Goal: Information Seeking & Learning: Learn about a topic

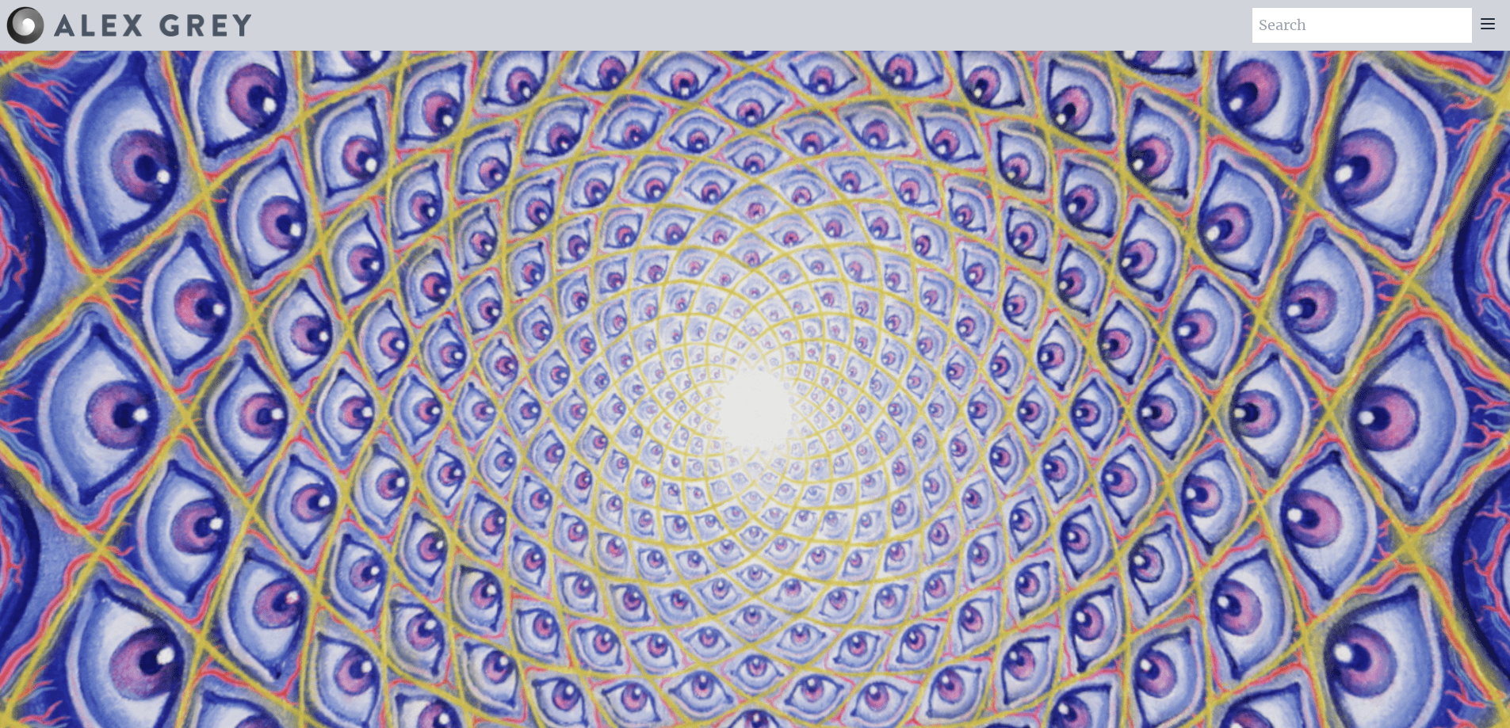
click at [603, 32] on div at bounding box center [1488, 25] width 32 height 35
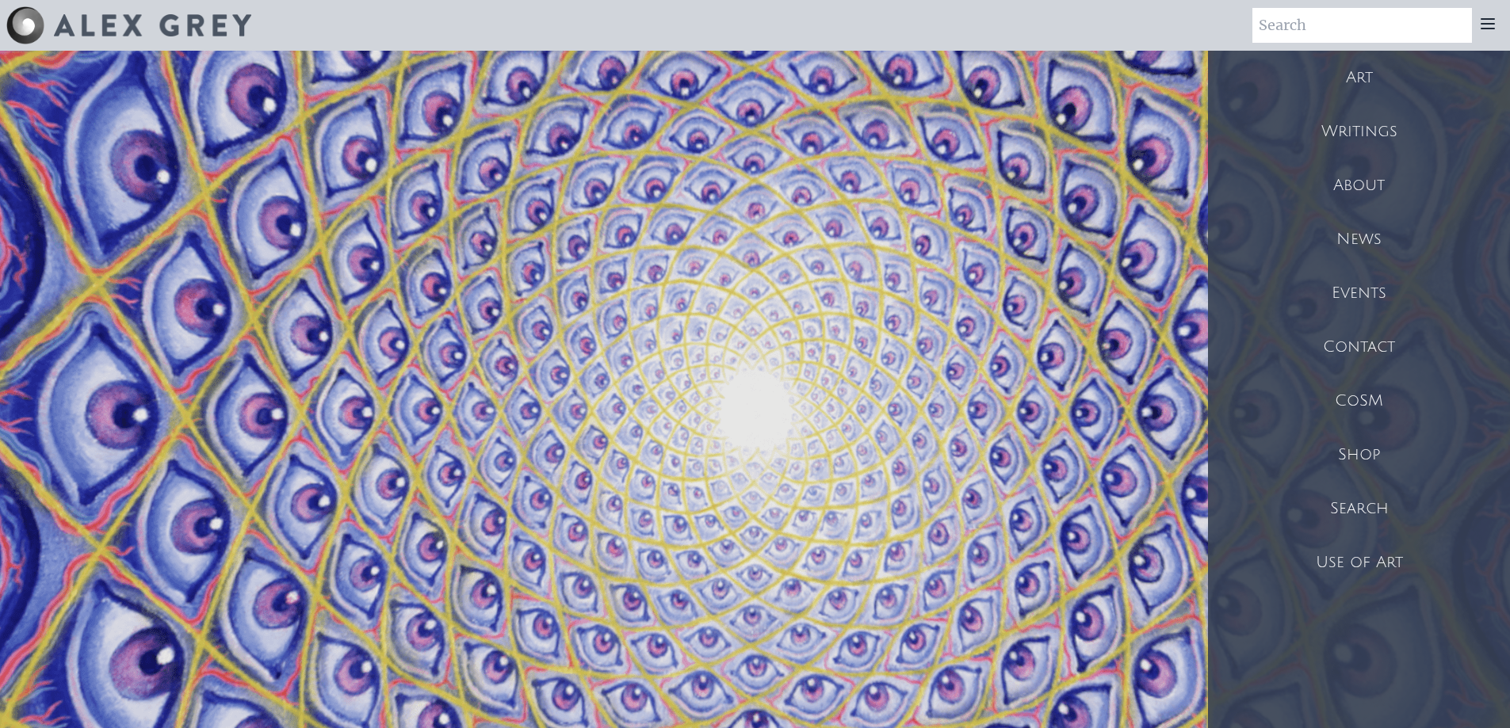
click at [603, 32] on icon at bounding box center [1487, 23] width 19 height 19
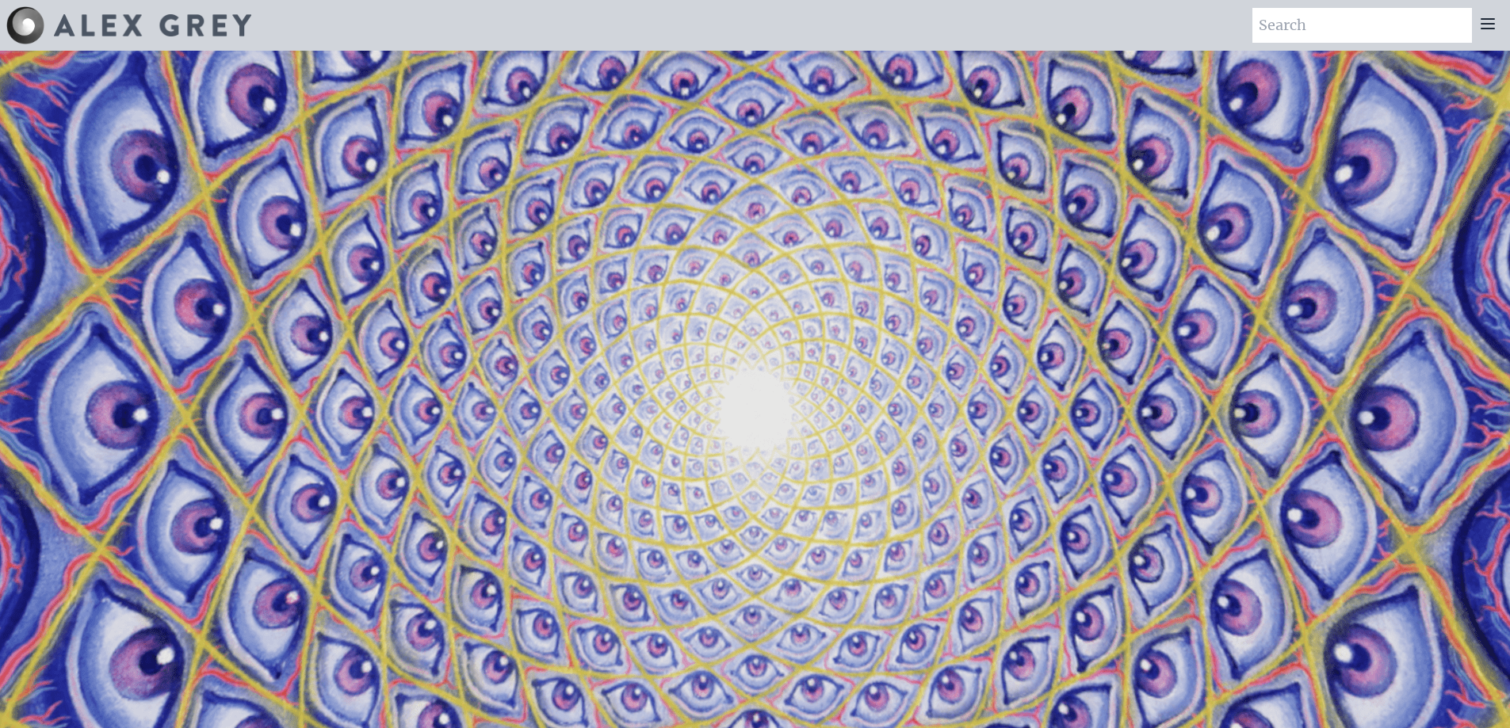
click at [603, 32] on icon at bounding box center [1487, 23] width 19 height 19
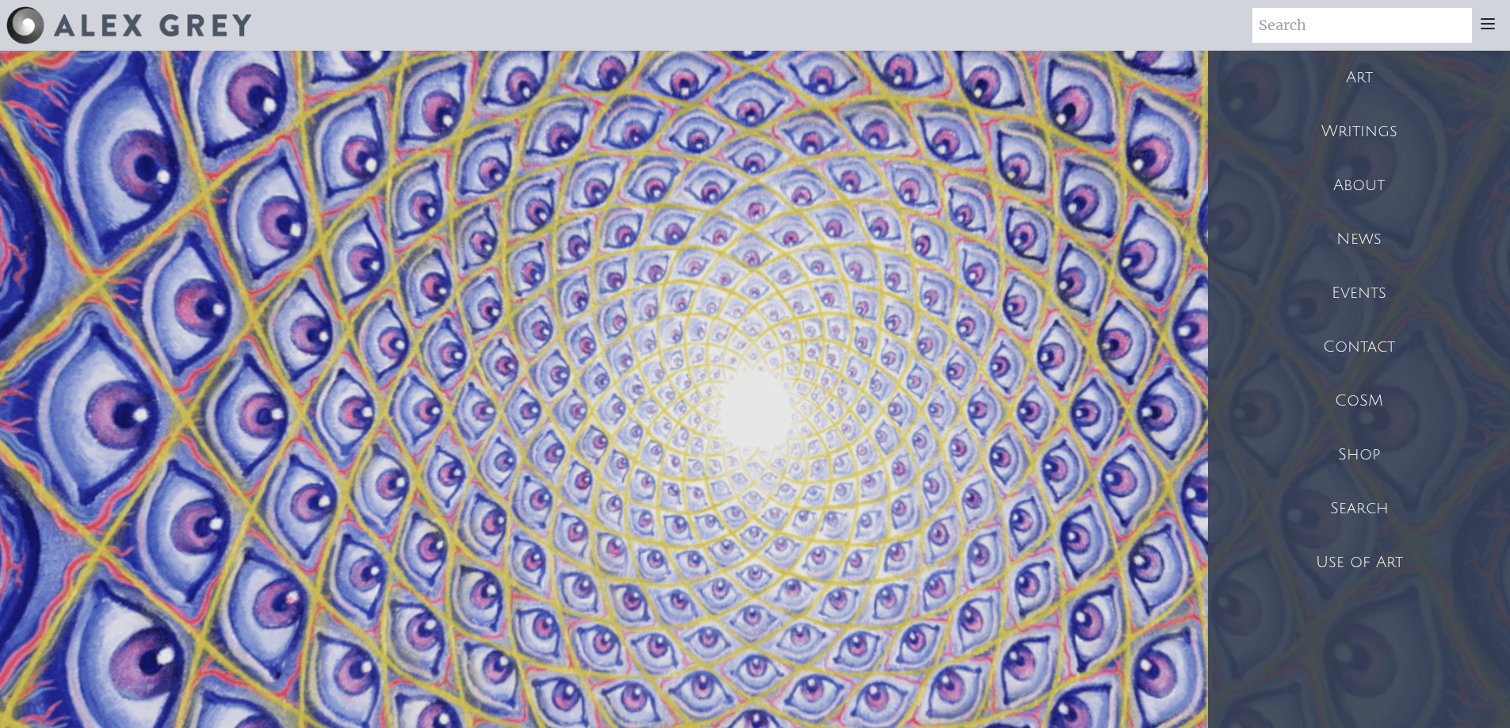
click at [603, 78] on div "Art" at bounding box center [1359, 78] width 302 height 54
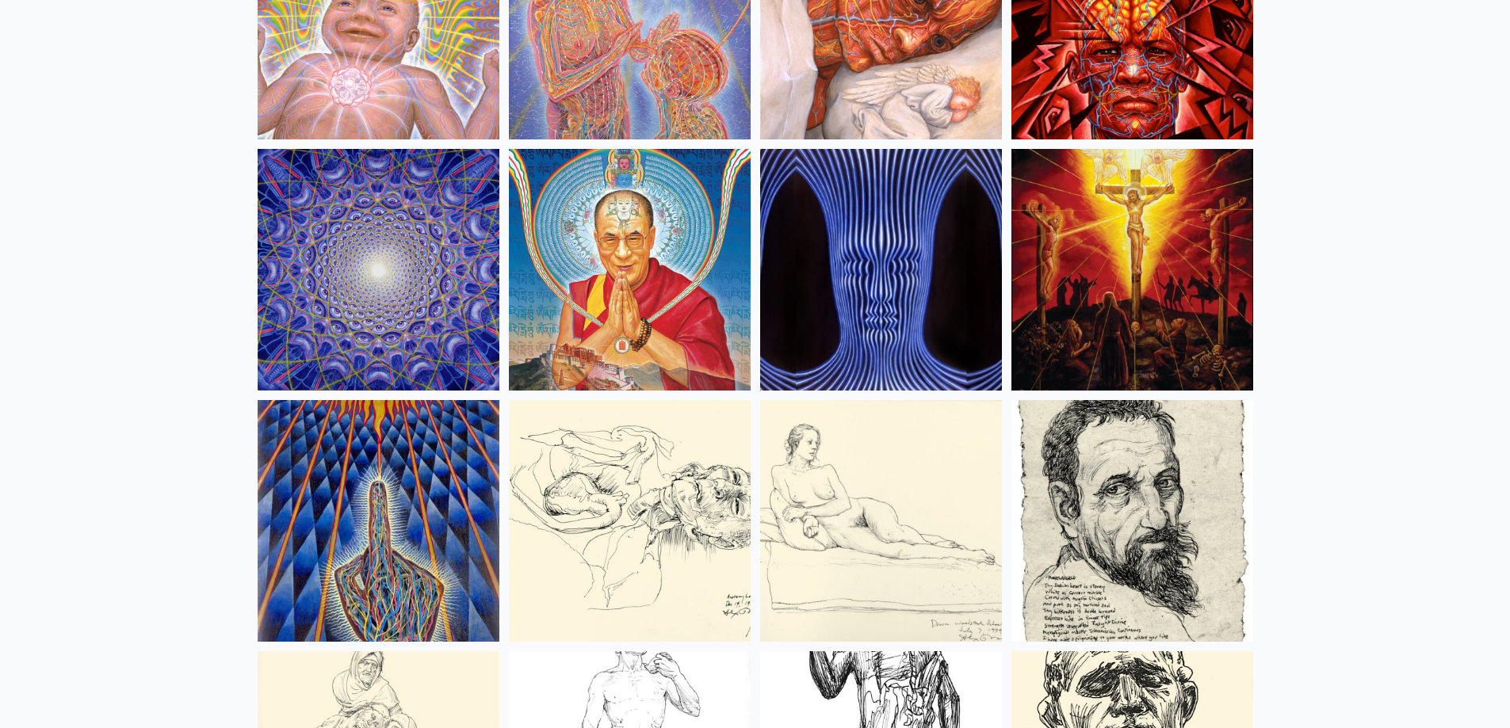
scroll to position [13789, 0]
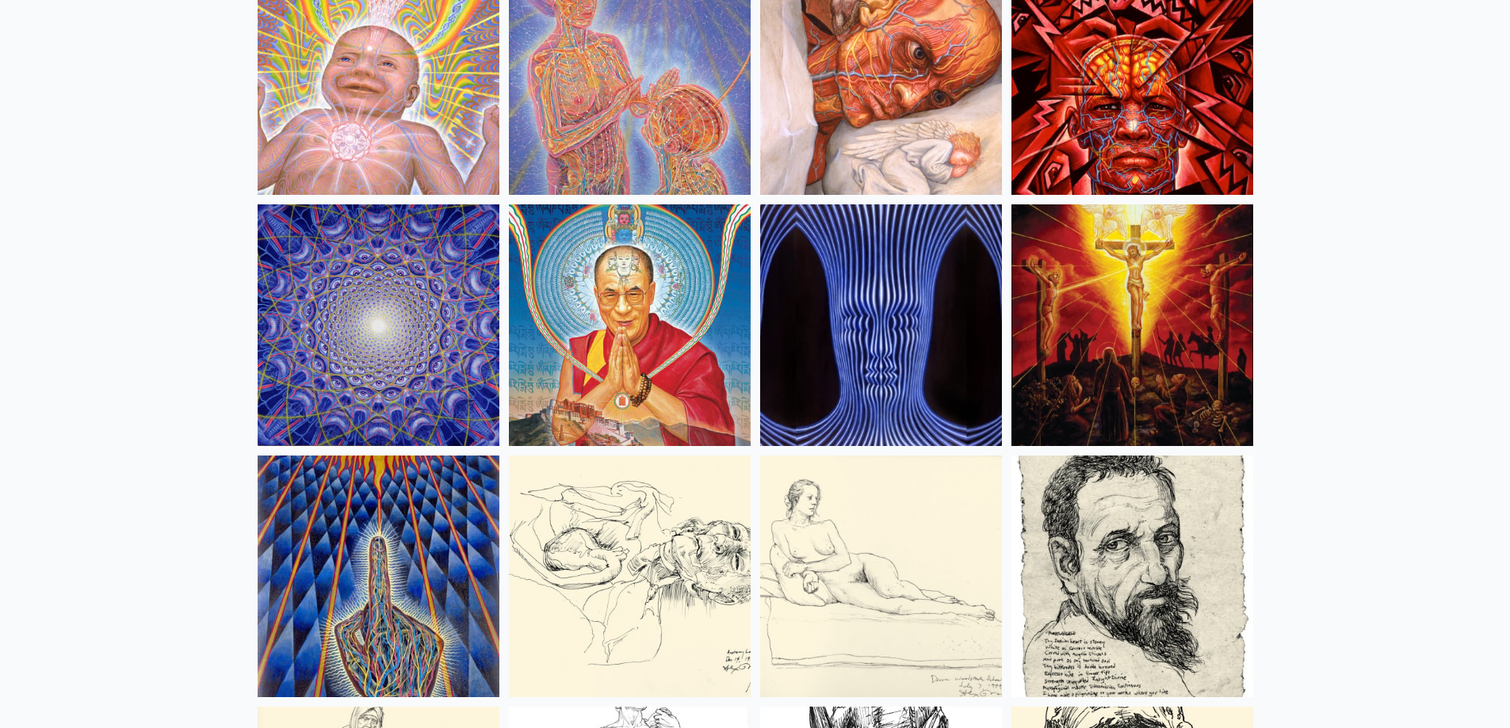
click at [626, 285] on img at bounding box center [630, 325] width 242 height 242
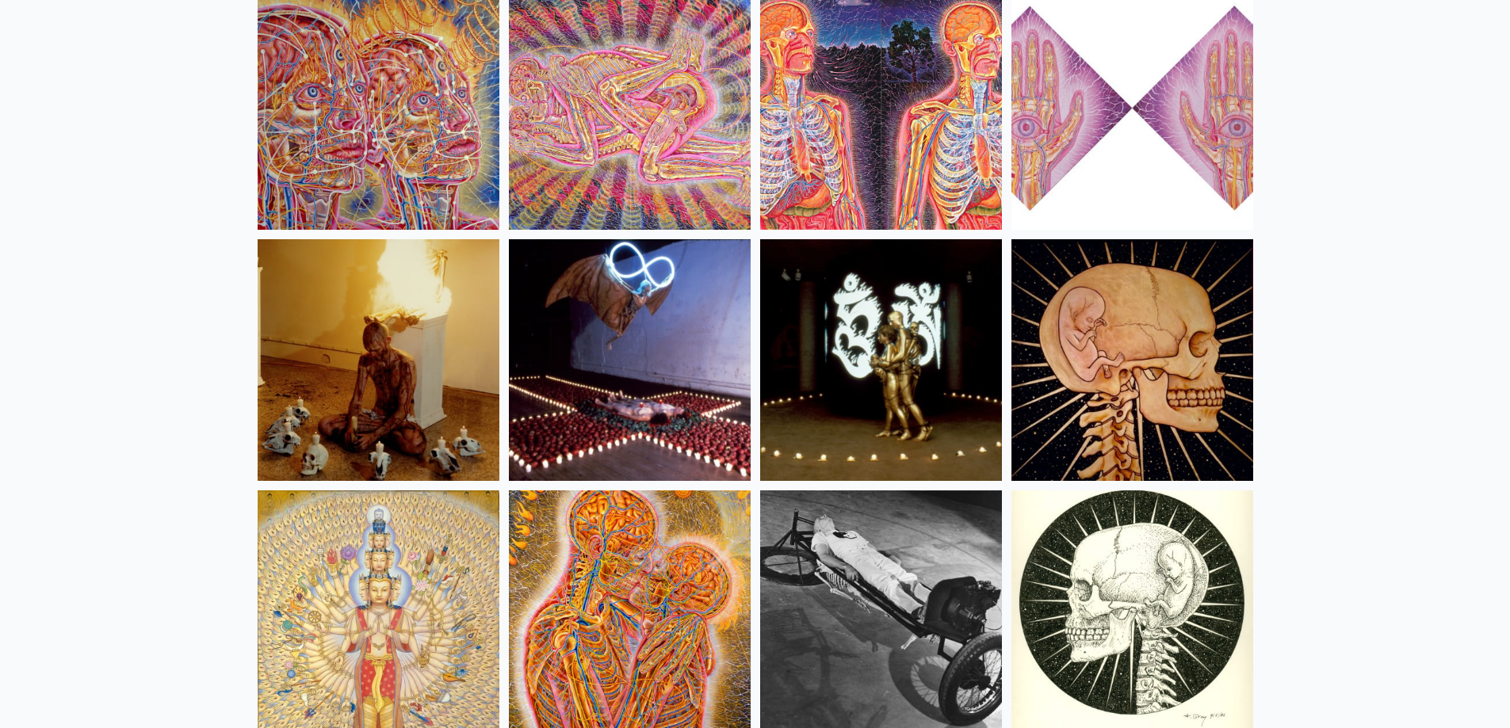
scroll to position [17830, 0]
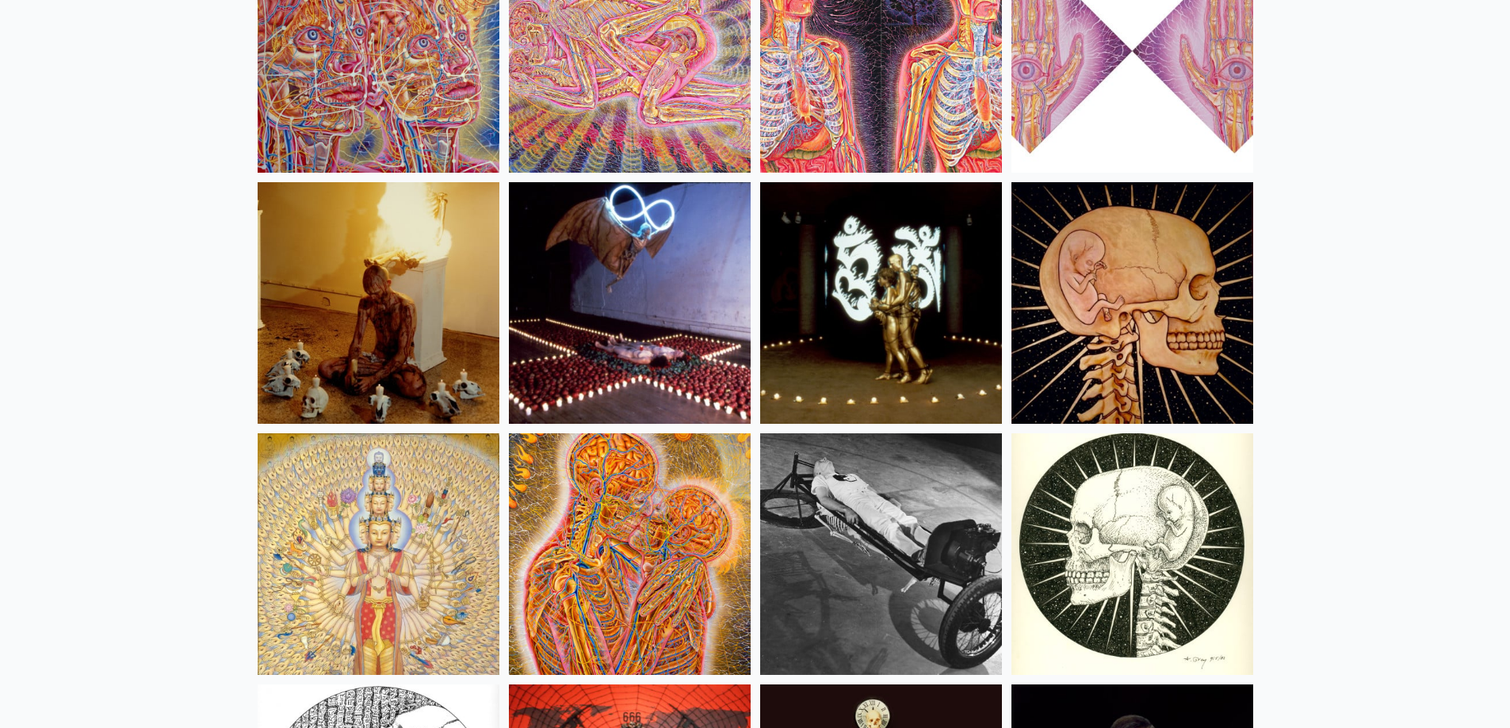
click at [384, 566] on img at bounding box center [379, 554] width 242 height 242
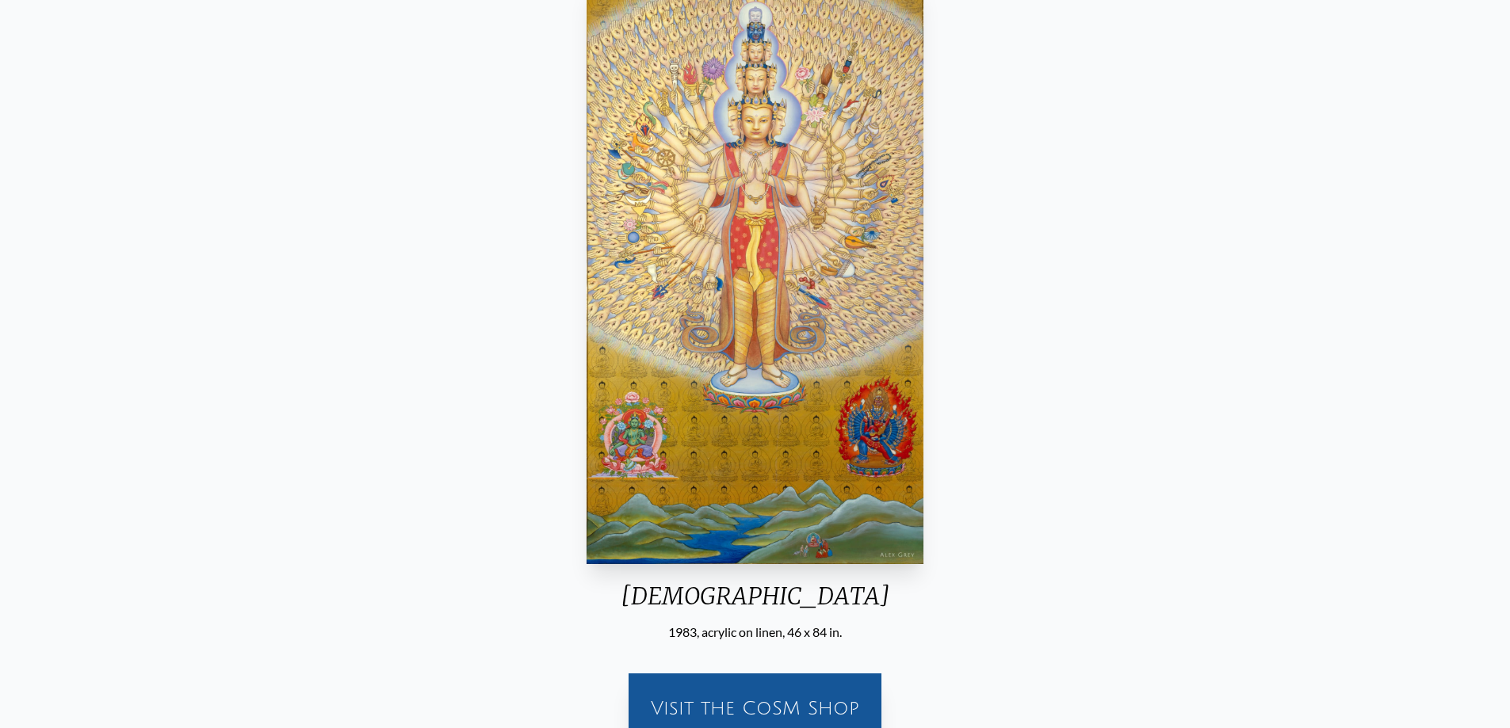
scroll to position [317, 0]
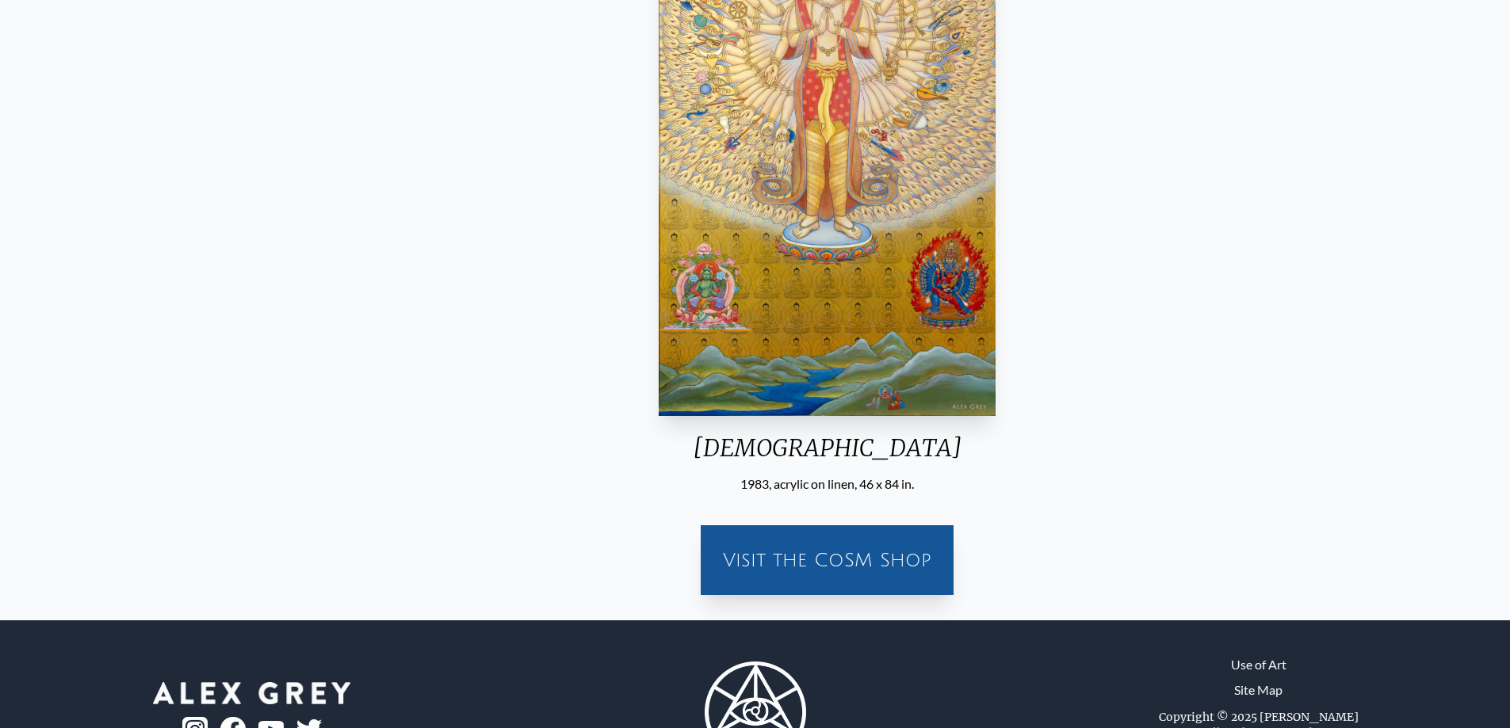
click at [748, 450] on div "Avalokitesvara" at bounding box center [826, 453] width 349 height 41
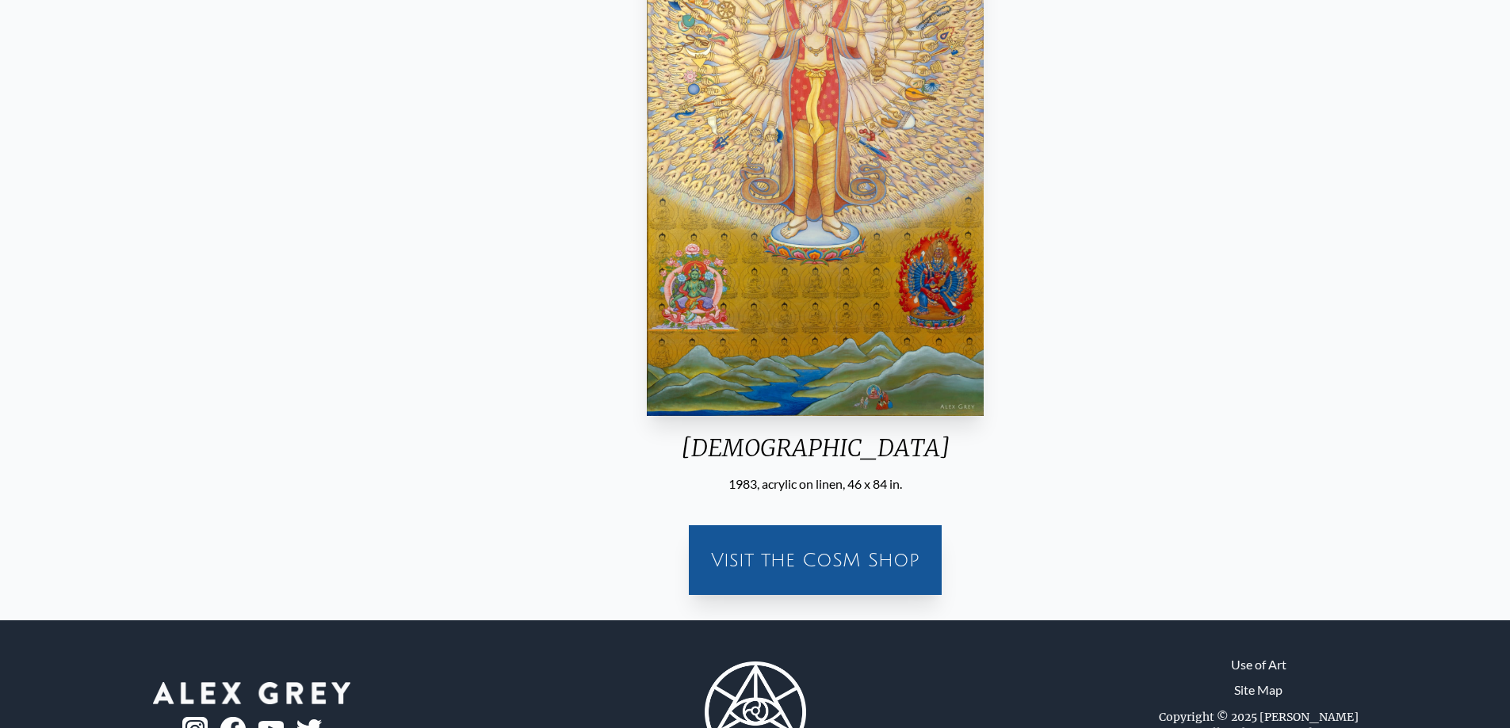
click at [741, 446] on div "Avalokitesvara" at bounding box center [814, 453] width 349 height 41
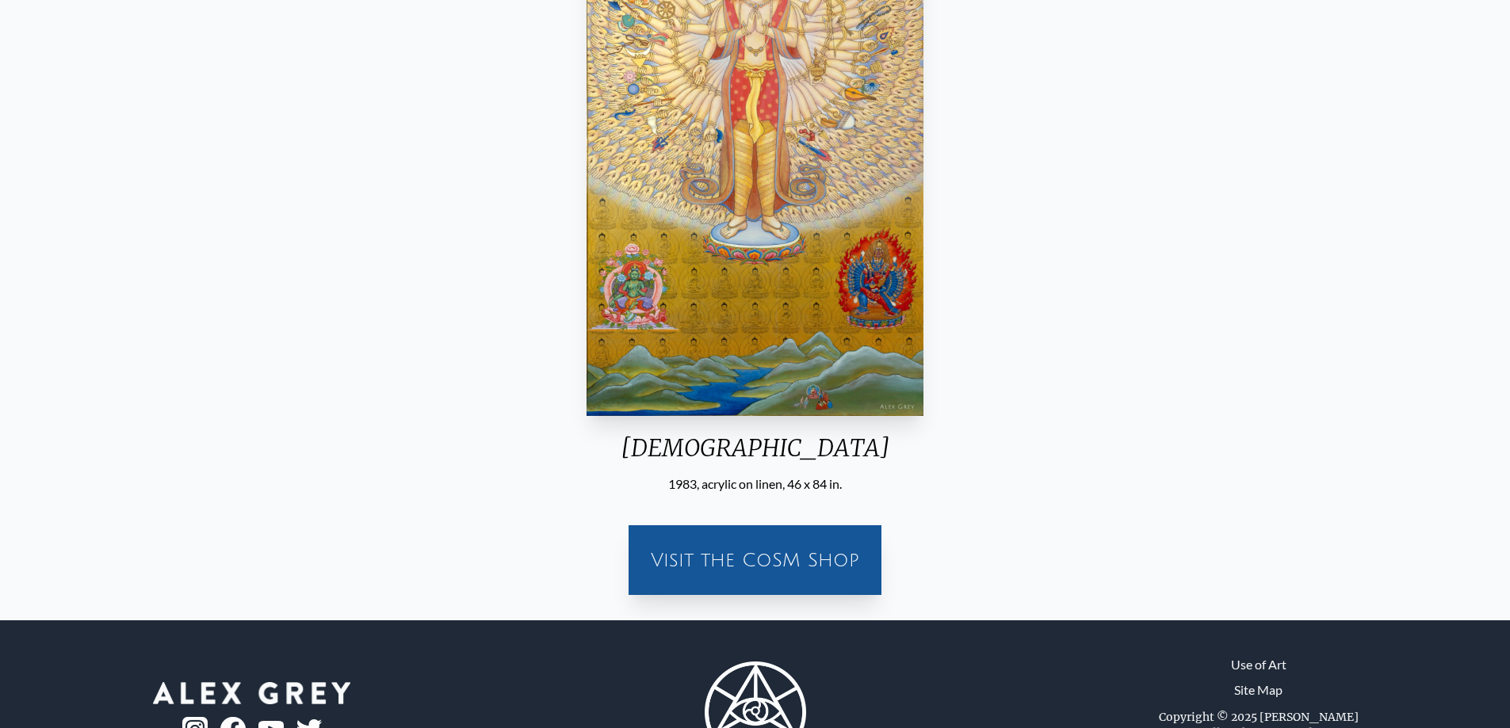
click at [753, 446] on div "Avalokitesvara" at bounding box center [754, 453] width 349 height 41
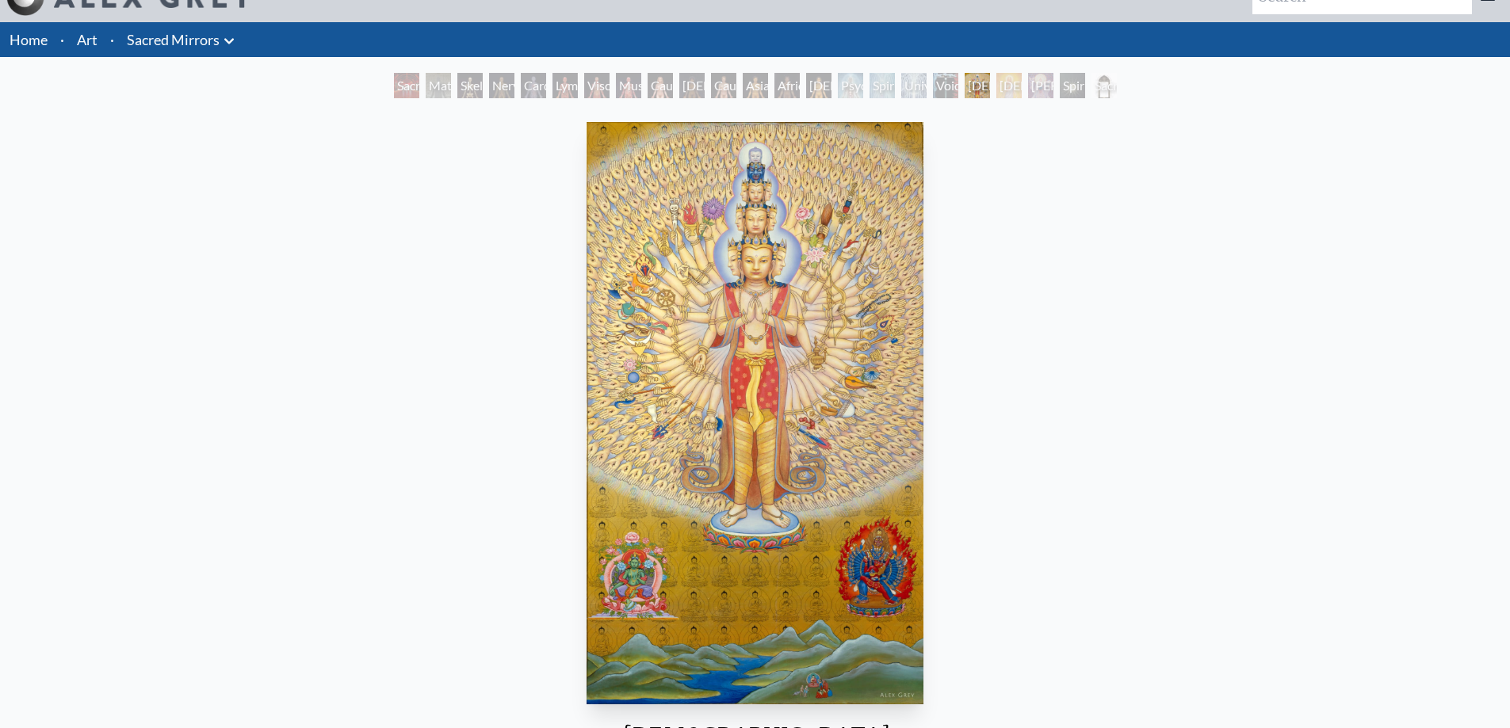
scroll to position [0, 0]
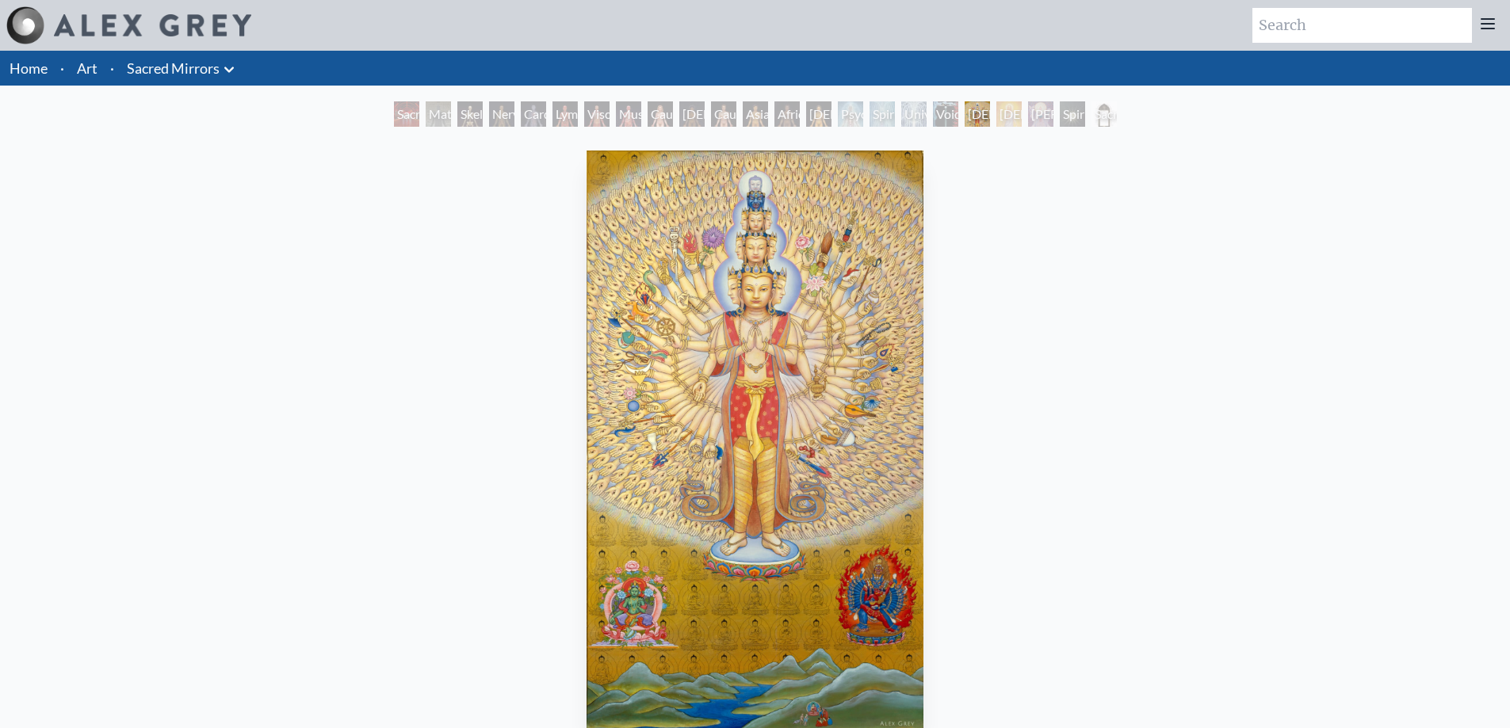
click at [1425, 259] on div "Avalokitesvara 1983, acrylic on linen, 46 x 84 in. Visit the CoSM Shop" at bounding box center [755, 534] width 1484 height 781
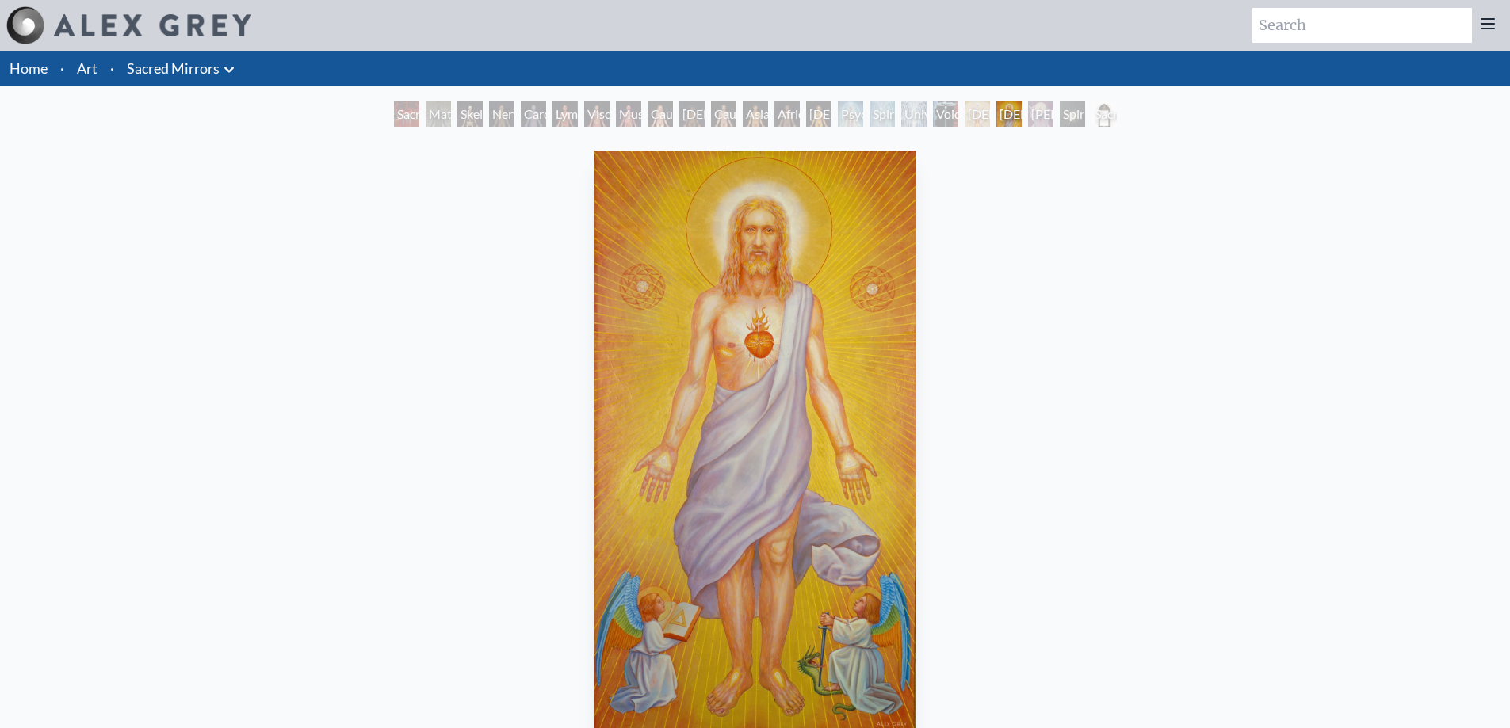
click at [1398, 273] on div "Christ 1985, oil on linen, 48 x 86 in. Visit the CoSM Shop" at bounding box center [755, 534] width 1484 height 781
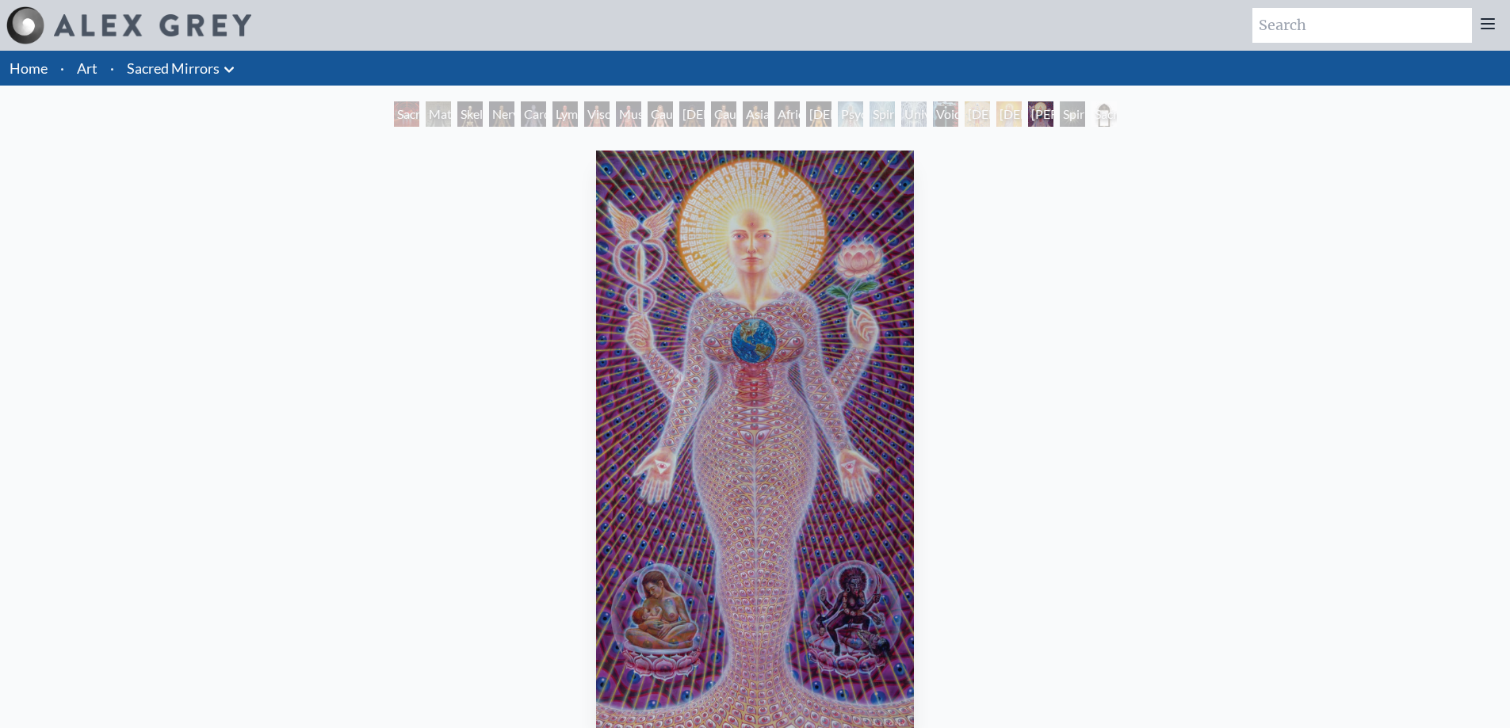
click at [911, 116] on div "Universal Mind Lattice" at bounding box center [913, 113] width 25 height 25
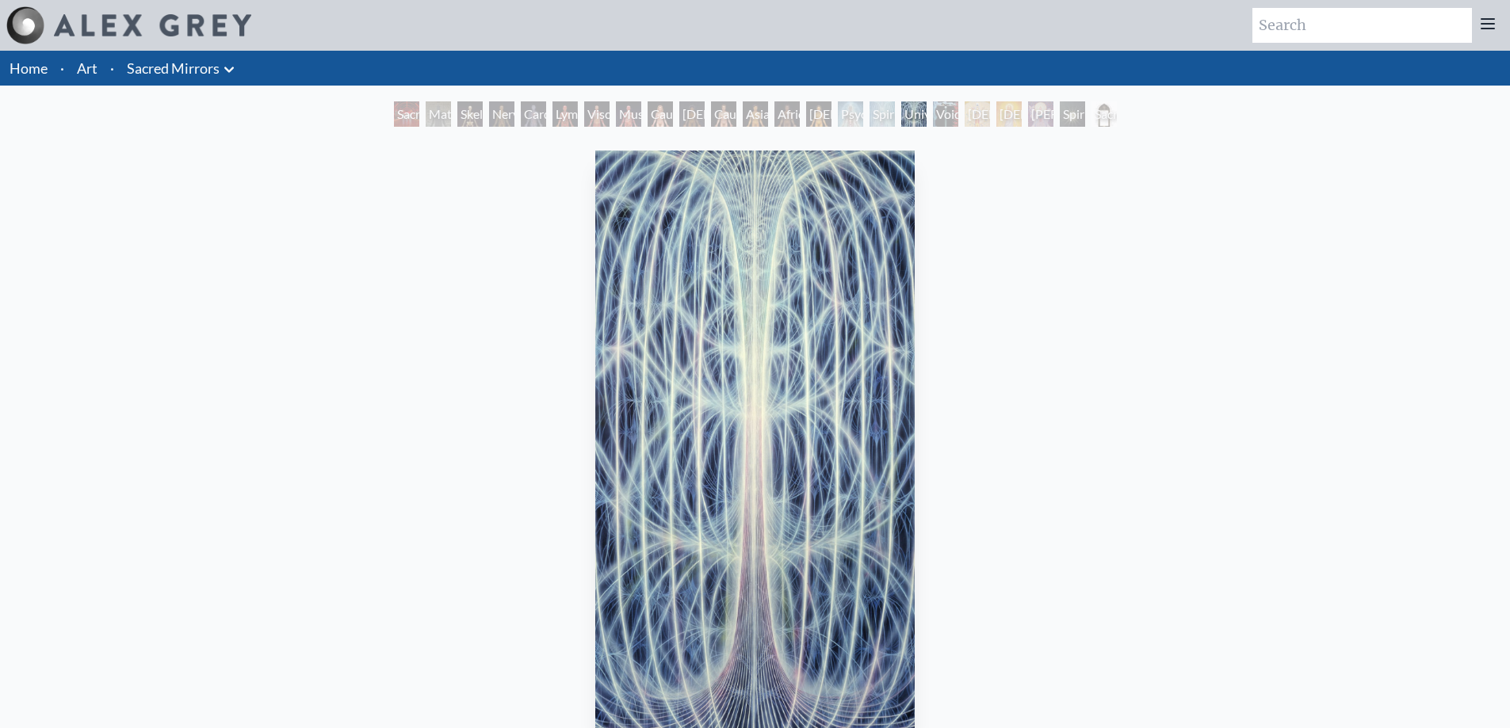
click at [990, 109] on div "Avalokitesvara" at bounding box center [976, 113] width 25 height 25
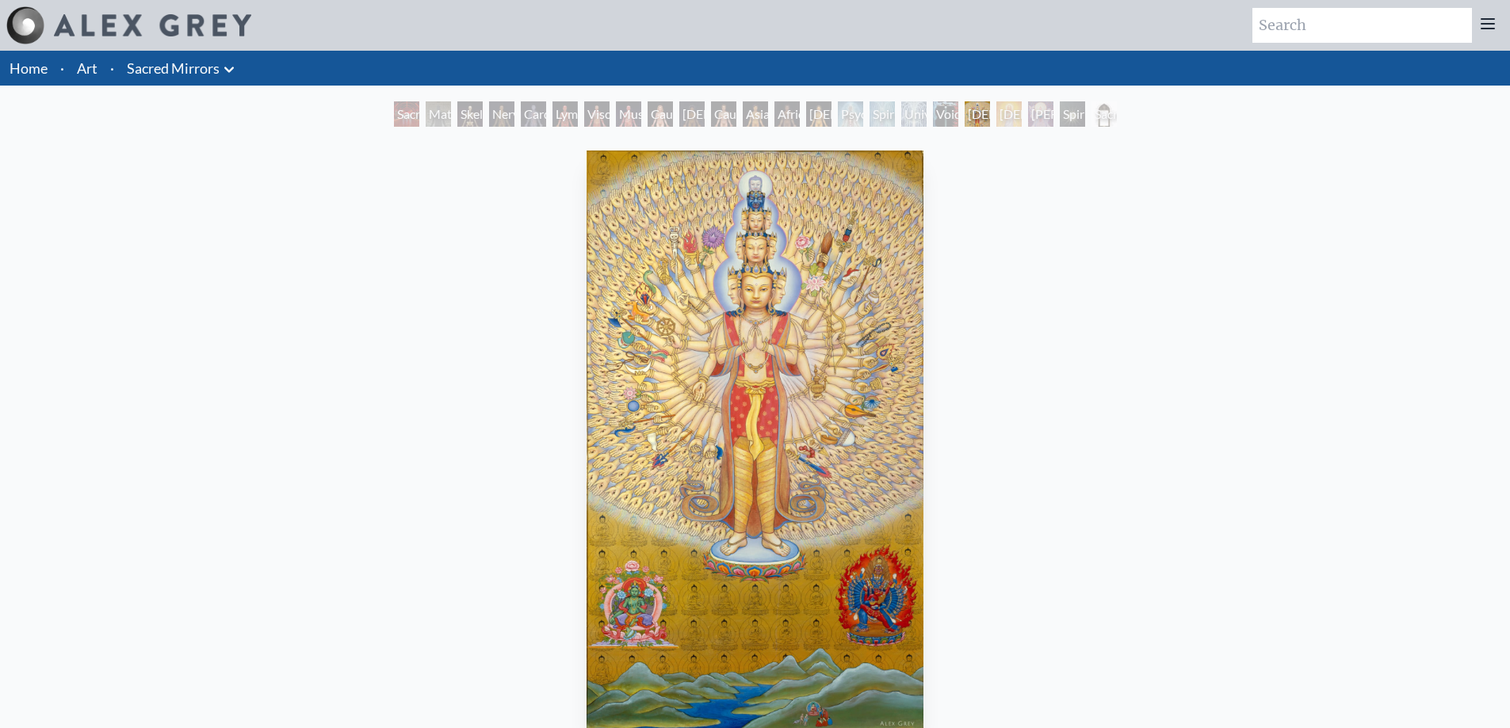
click at [233, 295] on div "Avalokitesvara 1983, acrylic on linen, 46 x 84 in. Visit the CoSM Shop" at bounding box center [755, 534] width 1484 height 781
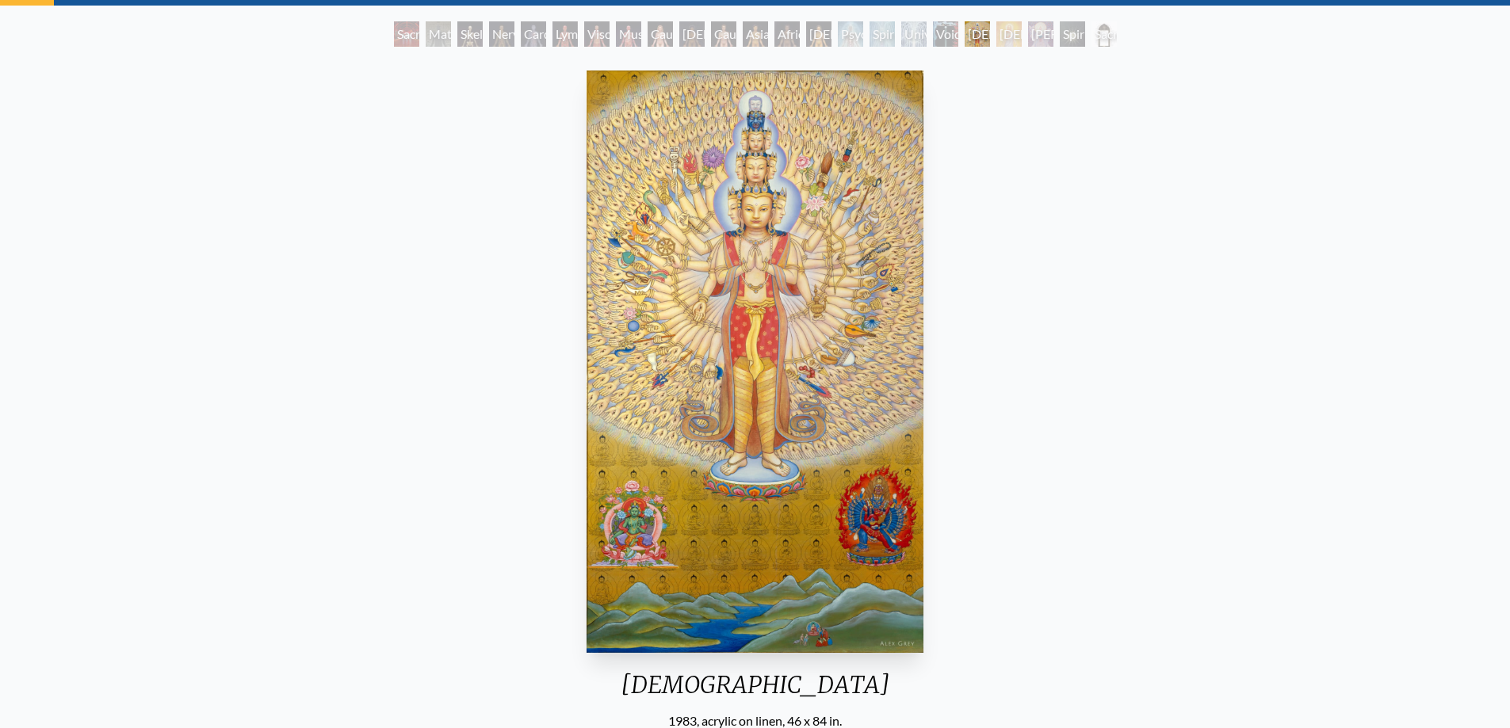
scroll to position [79, 0]
